Goal: Check status: Check status

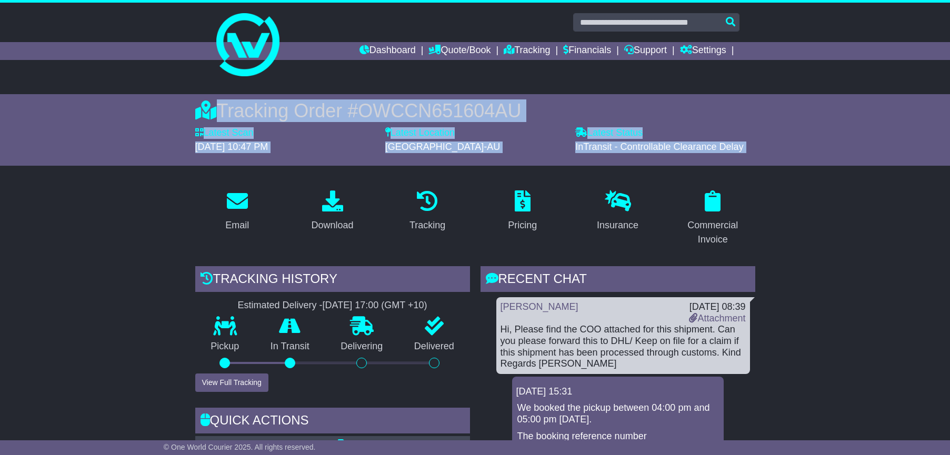
drag, startPoint x: 632, startPoint y: 227, endPoint x: 75, endPoint y: 104, distance: 570.7
click at [75, 104] on div "Tracking Order # OWCCN651604AU Latest Scan 28 September 2025 - 10:47 PM Latest …" at bounding box center [475, 130] width 950 height 72
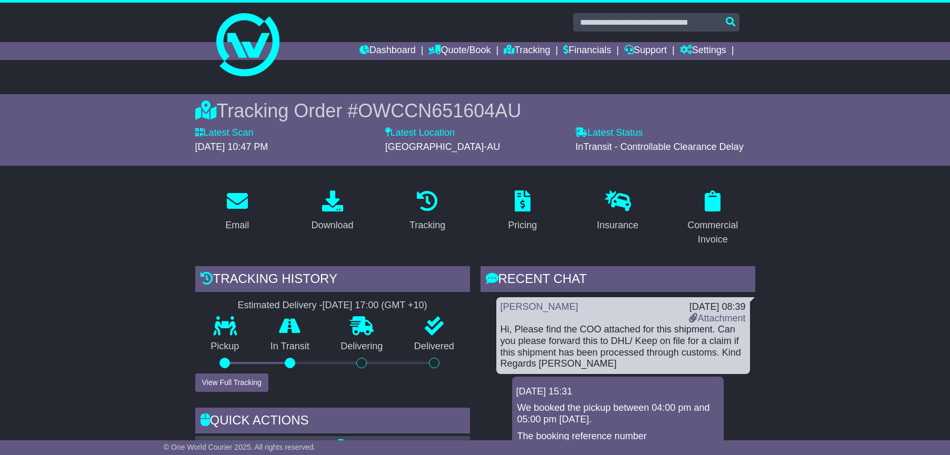
drag, startPoint x: 95, startPoint y: 100, endPoint x: 848, endPoint y: 163, distance: 755.1
click at [815, 163] on div "Tracking Order # OWCCN651604AU Latest Scan 28 September 2025 - 10:47 PM Latest …" at bounding box center [475, 130] width 950 height 72
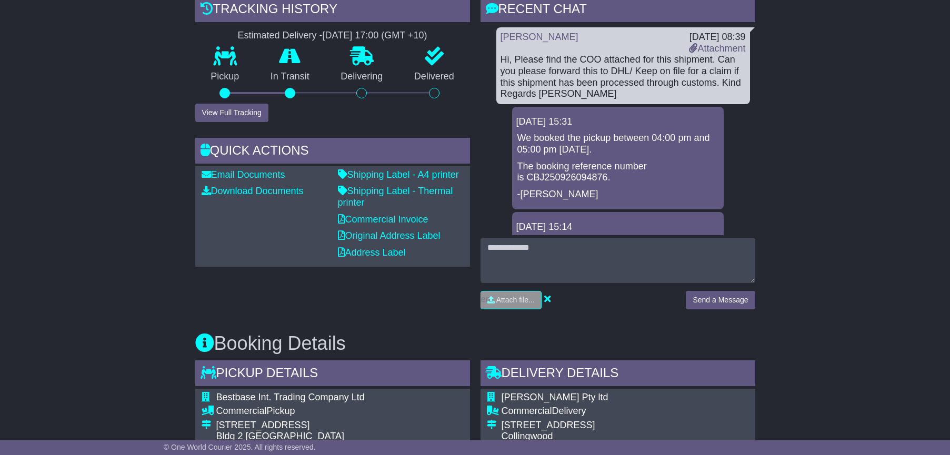
scroll to position [368, 0]
